Goal: Task Accomplishment & Management: Manage account settings

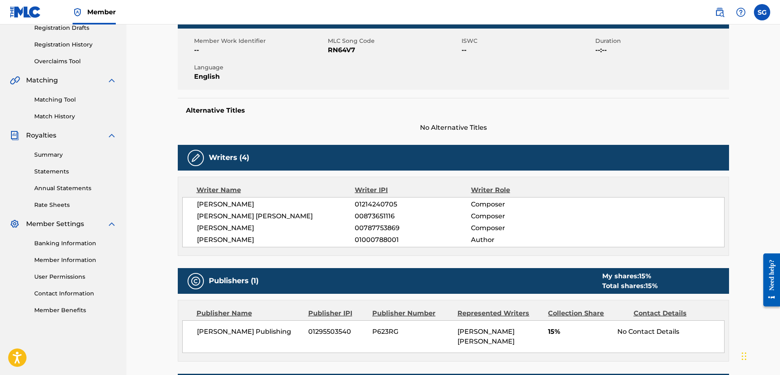
scroll to position [122, 0]
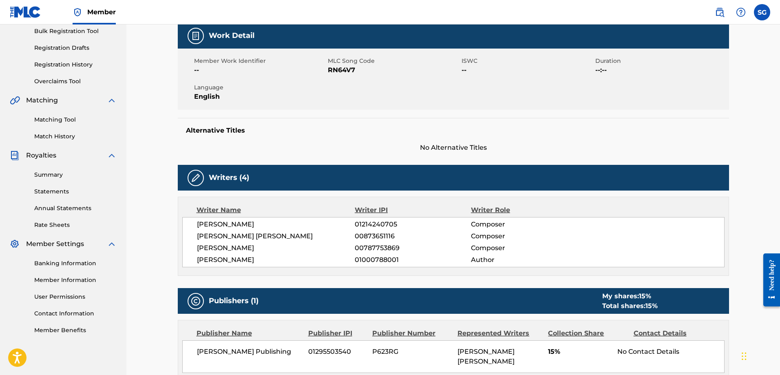
click at [62, 189] on link "Statements" at bounding box center [75, 191] width 82 height 9
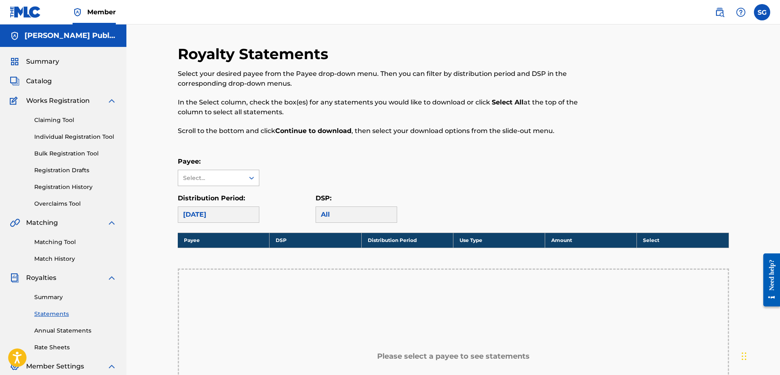
click at [238, 179] on div "Select..." at bounding box center [210, 178] width 55 height 9
click at [237, 191] on div "No options" at bounding box center [218, 194] width 81 height 16
click at [342, 158] on div "Payee: Select..." at bounding box center [454, 171] width 552 height 29
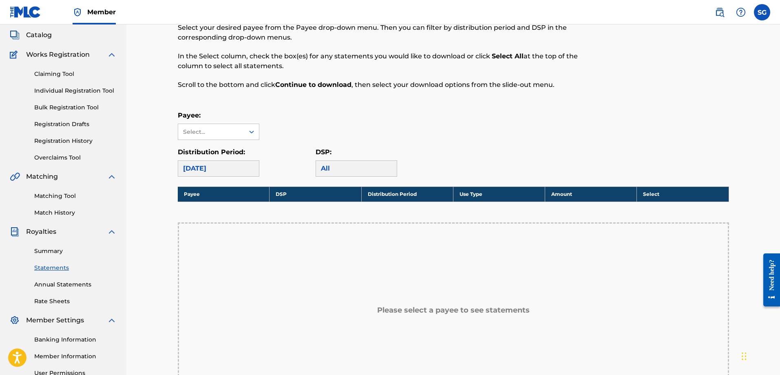
scroll to position [82, 0]
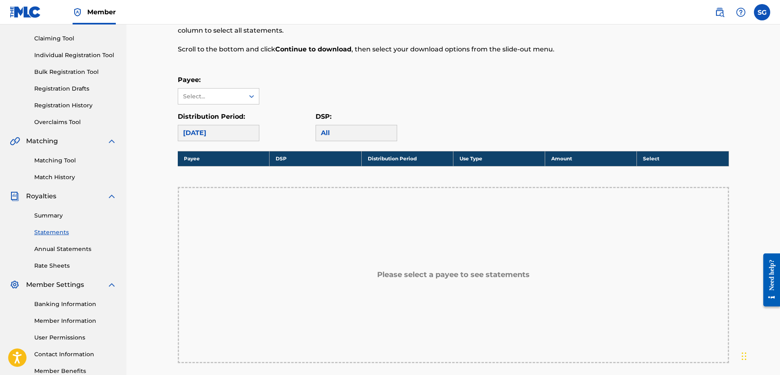
click at [90, 303] on link "Banking Information" at bounding box center [75, 304] width 82 height 9
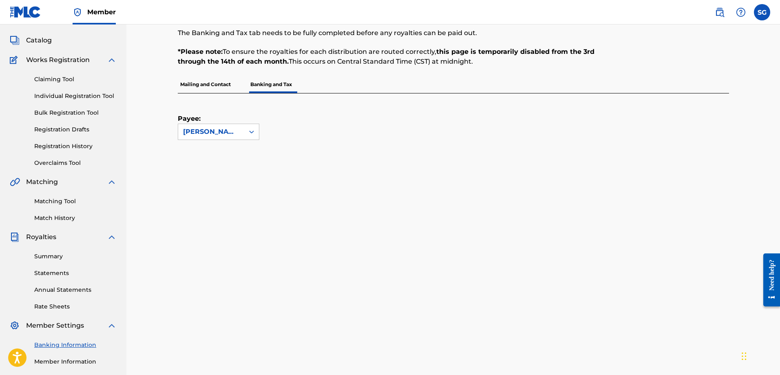
scroll to position [82, 0]
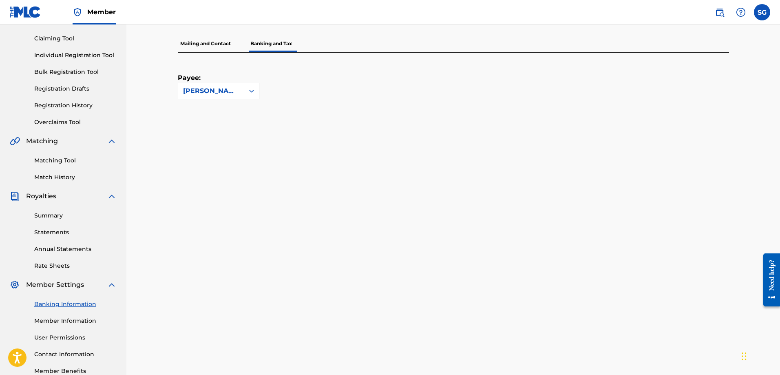
click at [91, 319] on link "Member Information" at bounding box center [75, 321] width 82 height 9
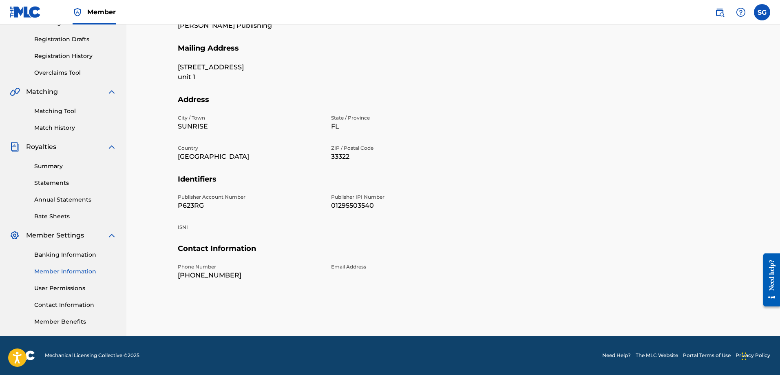
scroll to position [90, 0]
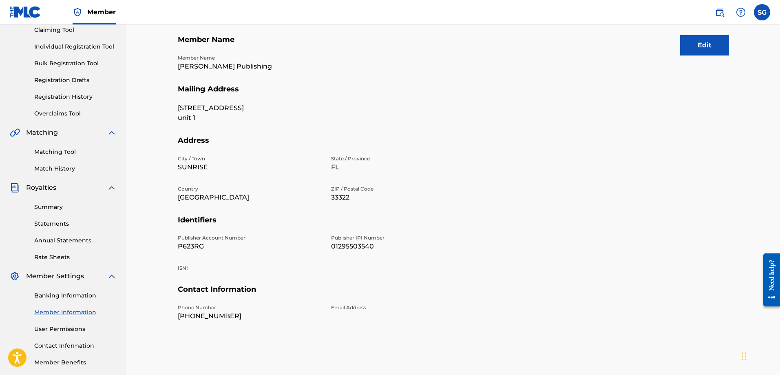
click at [60, 224] on link "Statements" at bounding box center [75, 223] width 82 height 9
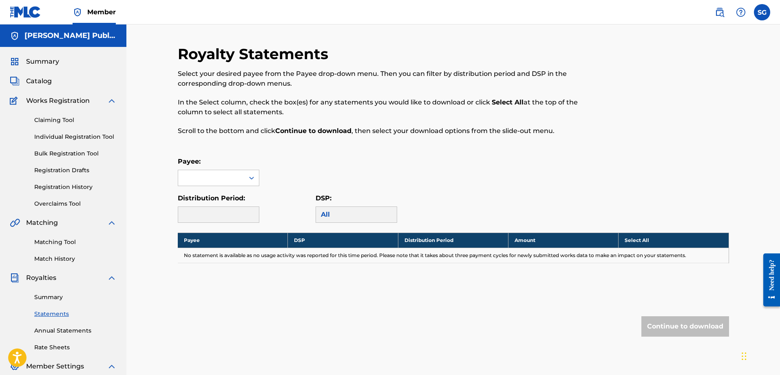
click at [244, 215] on div at bounding box center [219, 214] width 82 height 16
click at [333, 213] on div "All" at bounding box center [357, 214] width 82 height 16
click at [33, 79] on span "Catalog" at bounding box center [39, 81] width 26 height 10
